Goal: Task Accomplishment & Management: Manage account settings

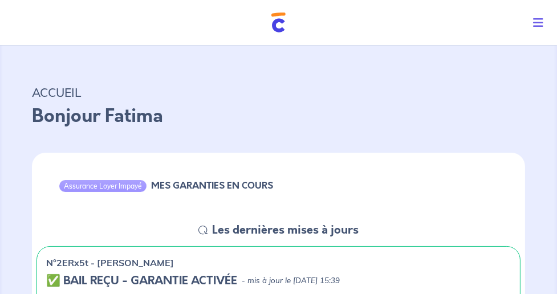
click at [540, 24] on icon "Toggle navigation" at bounding box center [538, 22] width 10 height 11
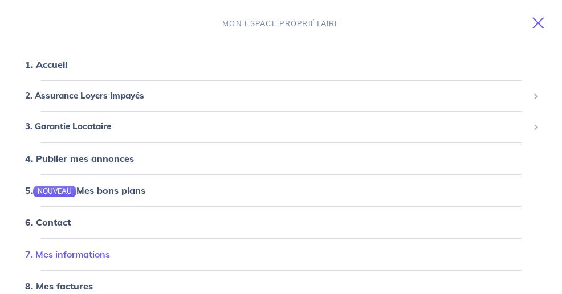
click at [89, 256] on link "7. Mes informations" at bounding box center [67, 254] width 85 height 11
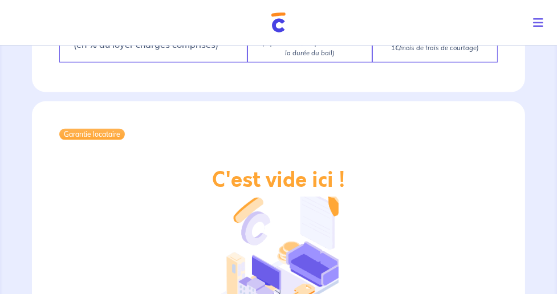
scroll to position [1205, 0]
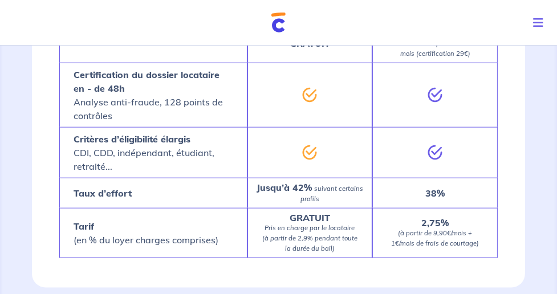
click at [536, 19] on icon "Toggle navigation" at bounding box center [538, 22] width 10 height 11
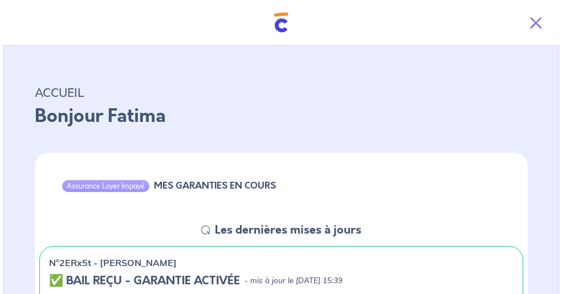
scroll to position [0, 0]
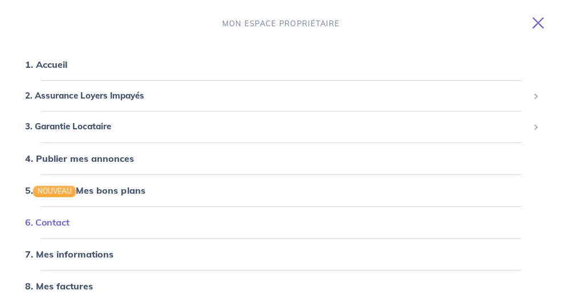
click at [69, 220] on link "6. Contact" at bounding box center [47, 222] width 44 height 11
click at [543, 30] on span "Toggle navigation" at bounding box center [536, 24] width 16 height 14
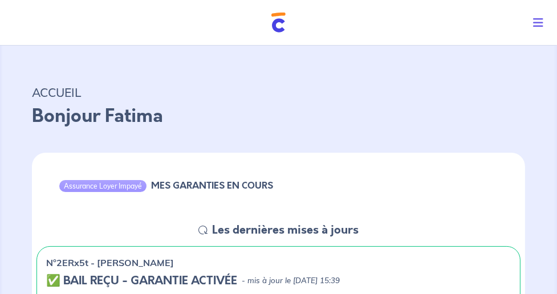
drag, startPoint x: 541, startPoint y: 10, endPoint x: 539, endPoint y: 19, distance: 8.8
click at [539, 19] on button "Toggle navigation" at bounding box center [540, 23] width 33 height 30
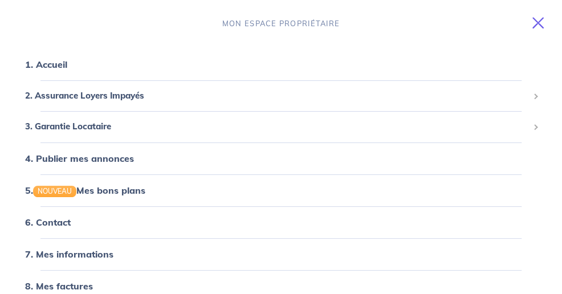
click at [539, 19] on icon "Toggle navigation" at bounding box center [537, 22] width 11 height 11
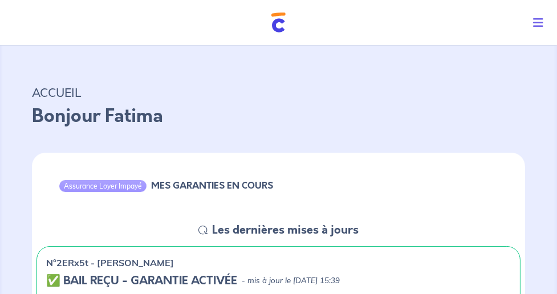
click at [539, 19] on icon "Toggle navigation" at bounding box center [538, 22] width 10 height 11
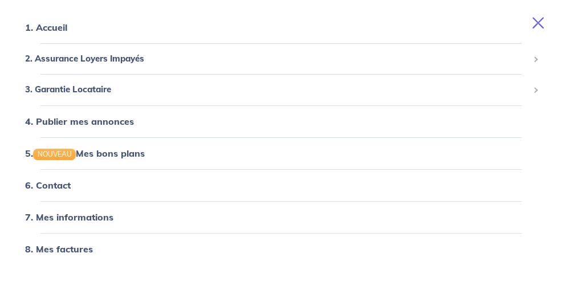
scroll to position [83, 0]
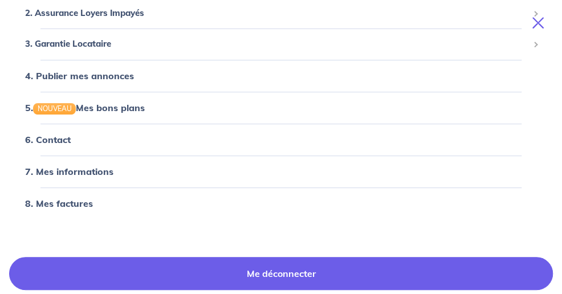
click at [313, 284] on link "Me déconnecter" at bounding box center [281, 273] width 544 height 33
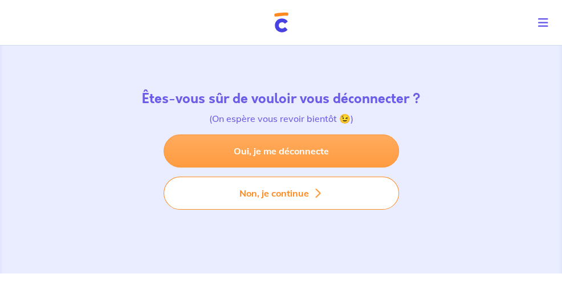
click at [335, 146] on link "Oui, je me déconnecte" at bounding box center [281, 151] width 235 height 33
